Goal: Register for event/course

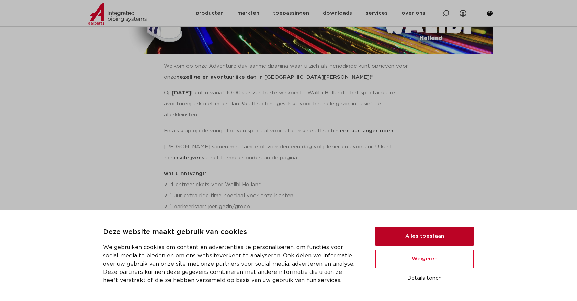
click at [437, 237] on button "Alles toestaan" at bounding box center [424, 236] width 99 height 19
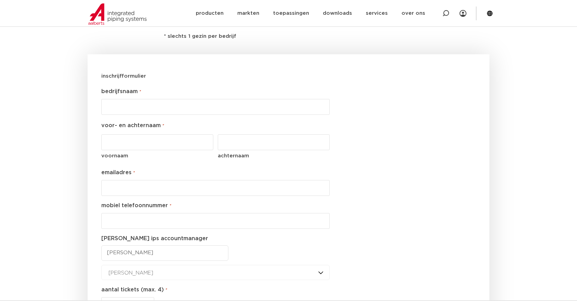
scroll to position [608, 0]
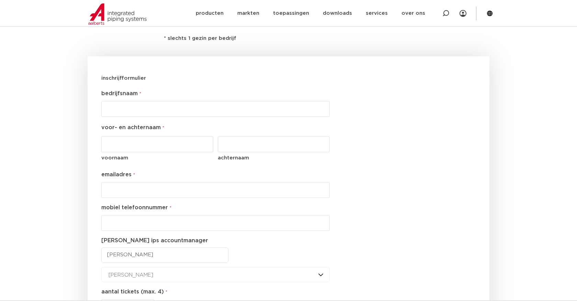
click at [237, 101] on input "bedrijfsnaam *" at bounding box center [215, 109] width 228 height 16
type input "Toolstation"
type input "Sven"
type input "Klein"
type input "sven.klein@toolstation.nl"
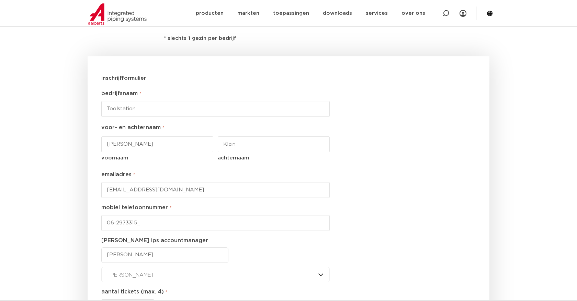
type input "06-29733158"
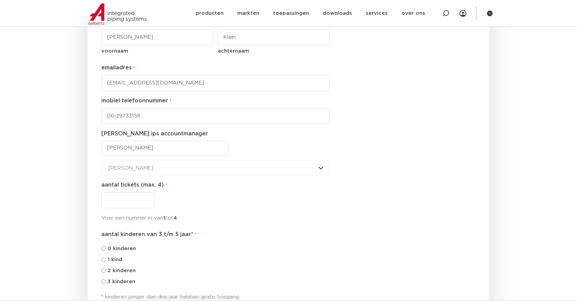
scroll to position [715, 0]
click at [132, 194] on input "aantal tickets (max. 4) *" at bounding box center [127, 200] width 53 height 16
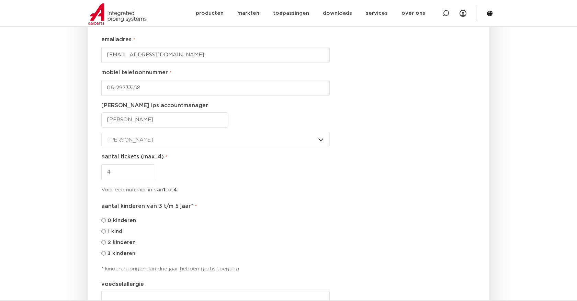
scroll to position [745, 0]
type input "4"
click at [103, 217] on input "0 kinderen" at bounding box center [103, 219] width 4 height 4
radio input "true"
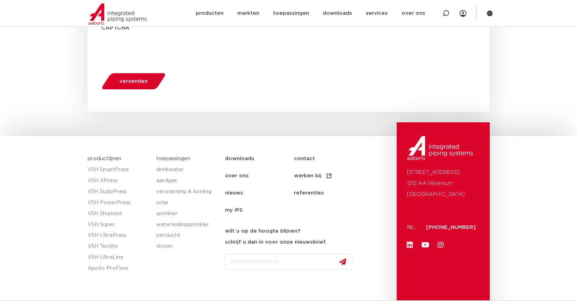
scroll to position [983, 0]
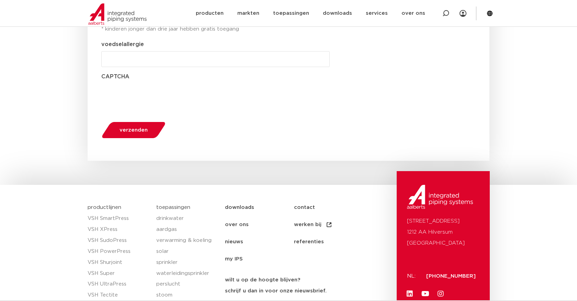
click at [139, 123] on button "verzenden" at bounding box center [133, 130] width 69 height 18
